Goal: Obtain resource: Obtain resource

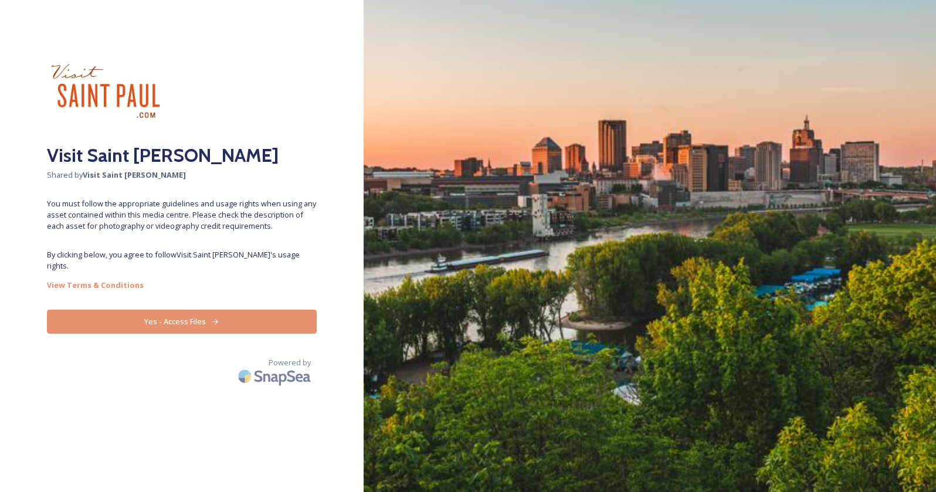
click at [187, 311] on button "Yes - Access Files" at bounding box center [182, 322] width 270 height 24
click at [217, 318] on icon at bounding box center [216, 322] width 8 height 8
click at [173, 312] on button "Yes - Access Files" at bounding box center [182, 322] width 270 height 24
click at [205, 311] on button "Yes - Access Files" at bounding box center [182, 322] width 270 height 24
click at [214, 318] on icon at bounding box center [216, 322] width 8 height 8
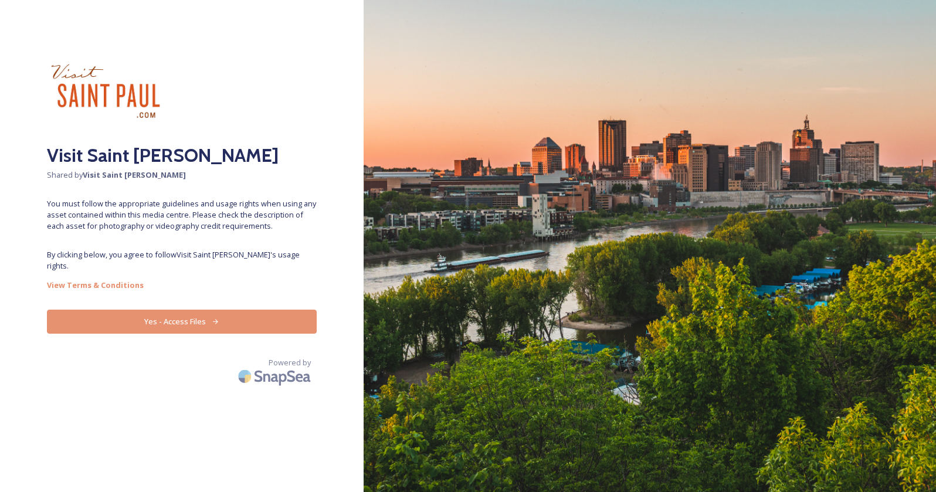
click at [228, 310] on button "Yes - Access Files" at bounding box center [182, 322] width 270 height 24
click at [279, 310] on button "Yes - Access Files" at bounding box center [182, 322] width 270 height 24
click at [195, 360] on div "Powered by" at bounding box center [182, 373] width 270 height 33
click at [205, 310] on button "Yes - Access Files" at bounding box center [182, 322] width 270 height 24
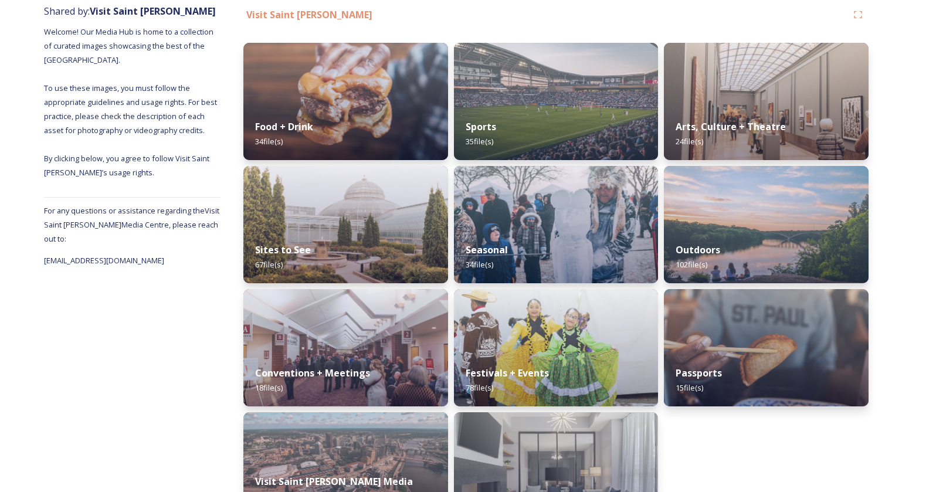
scroll to position [148, 0]
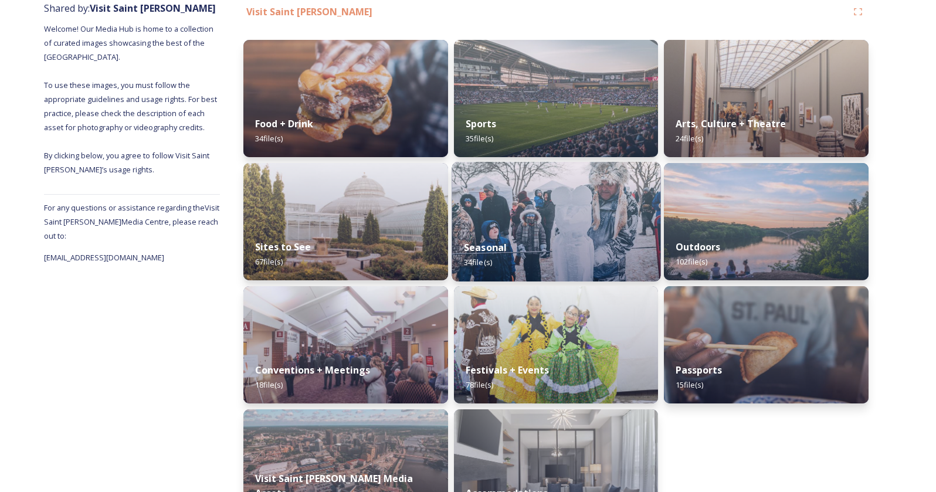
click at [482, 245] on strong "Seasonal" at bounding box center [485, 247] width 43 height 13
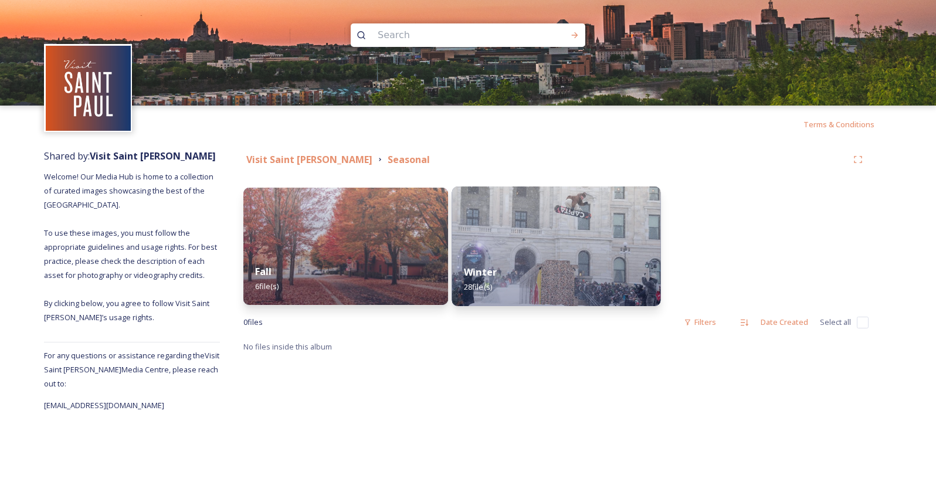
click at [483, 265] on div "Winter 28 file(s)" at bounding box center [556, 279] width 209 height 53
